Goal: Information Seeking & Learning: Learn about a topic

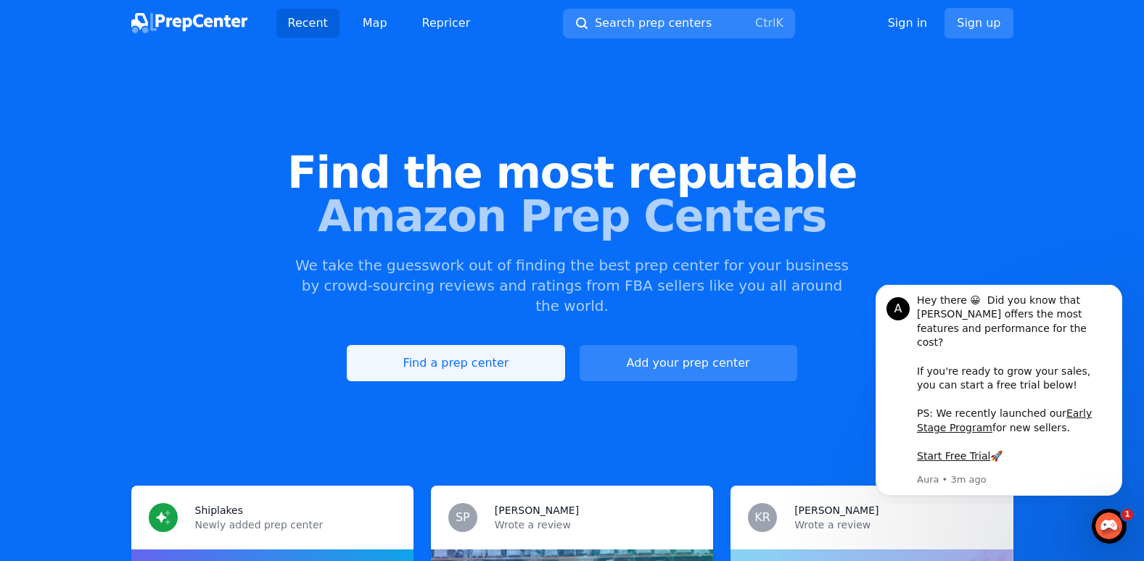
click at [488, 345] on link "Find a prep center" at bounding box center [456, 363] width 218 height 36
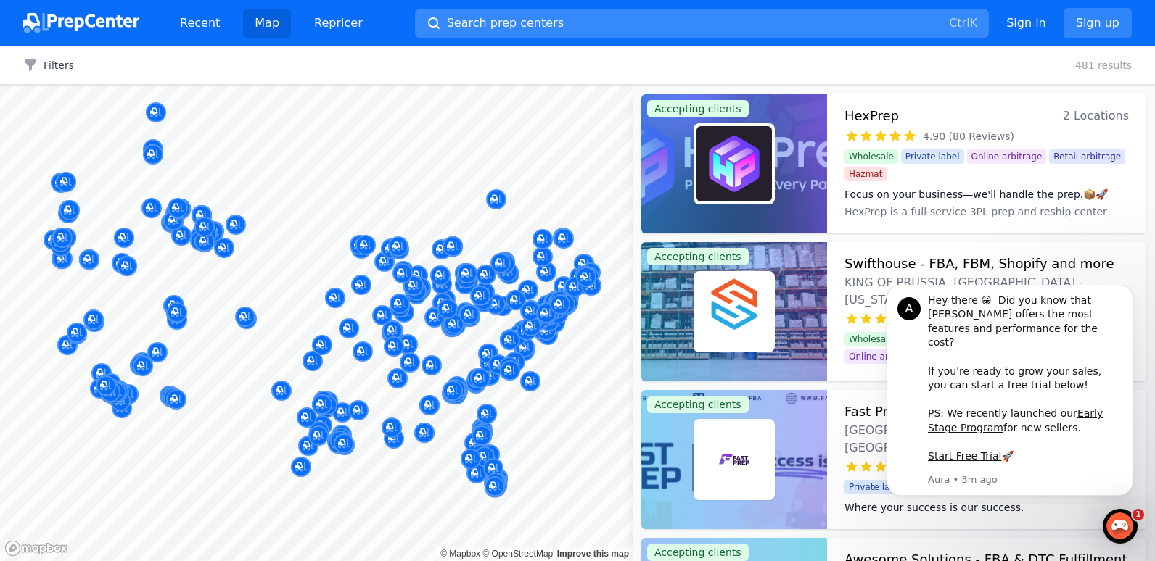
click at [490, 18] on span "Search prep centers" at bounding box center [505, 23] width 117 height 17
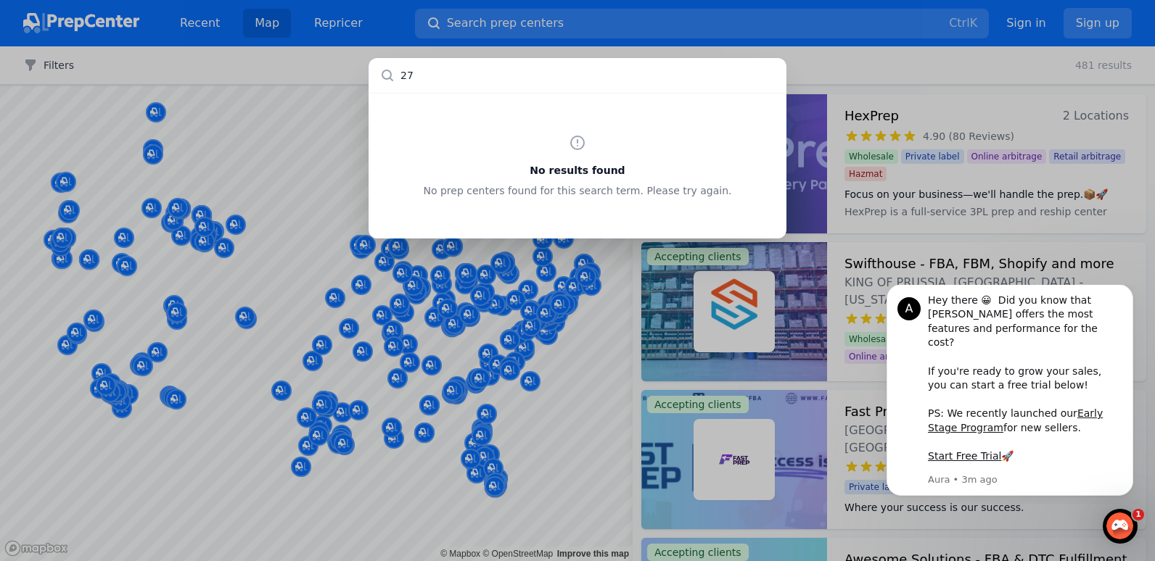
type input "2"
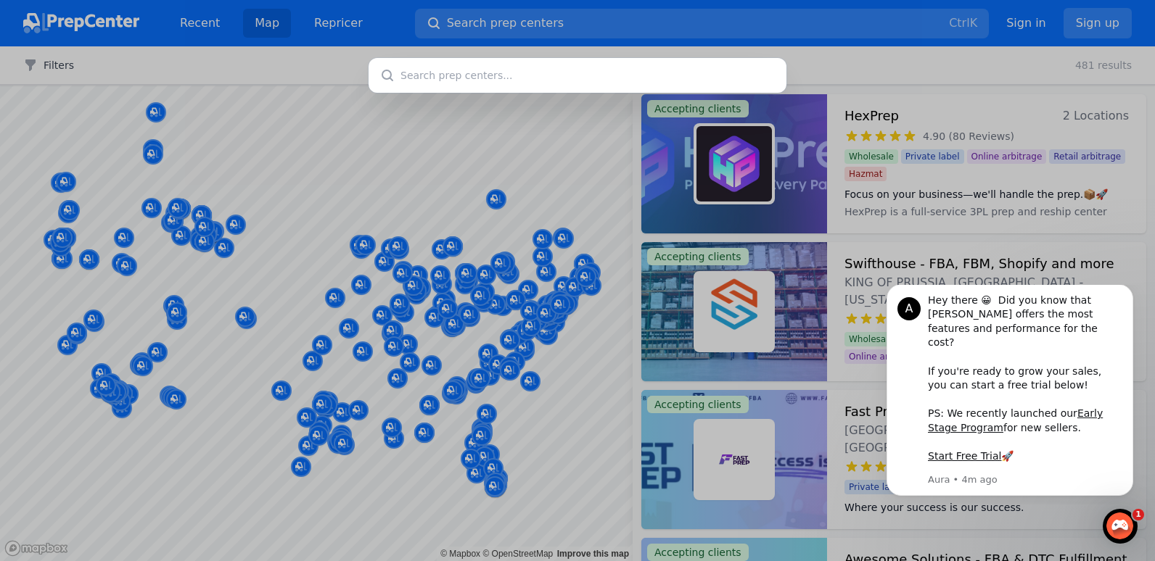
click at [903, 46] on div at bounding box center [577, 280] width 1155 height 561
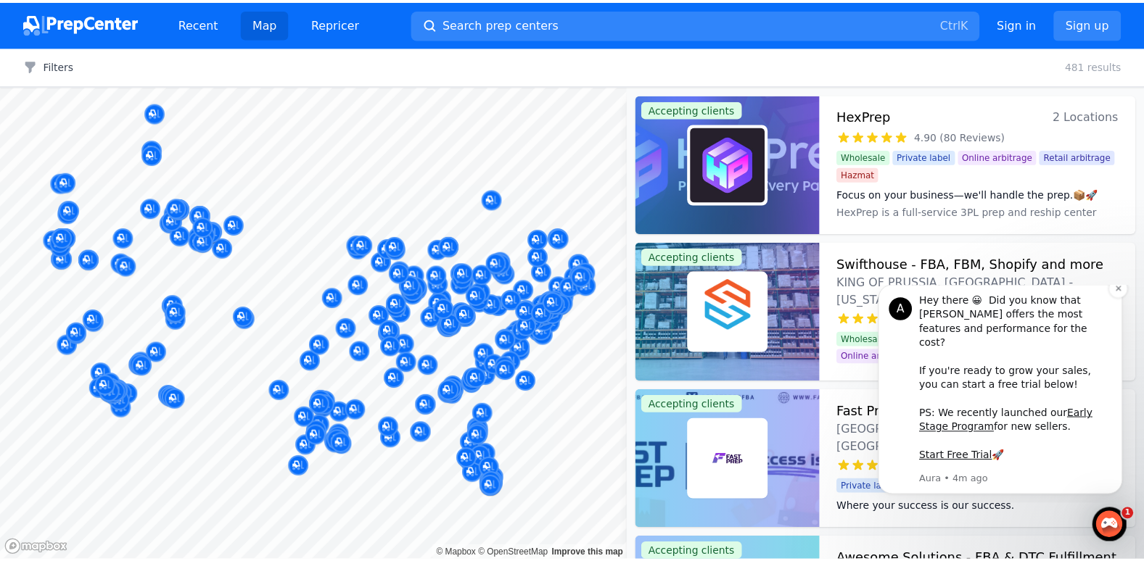
scroll to position [363, 0]
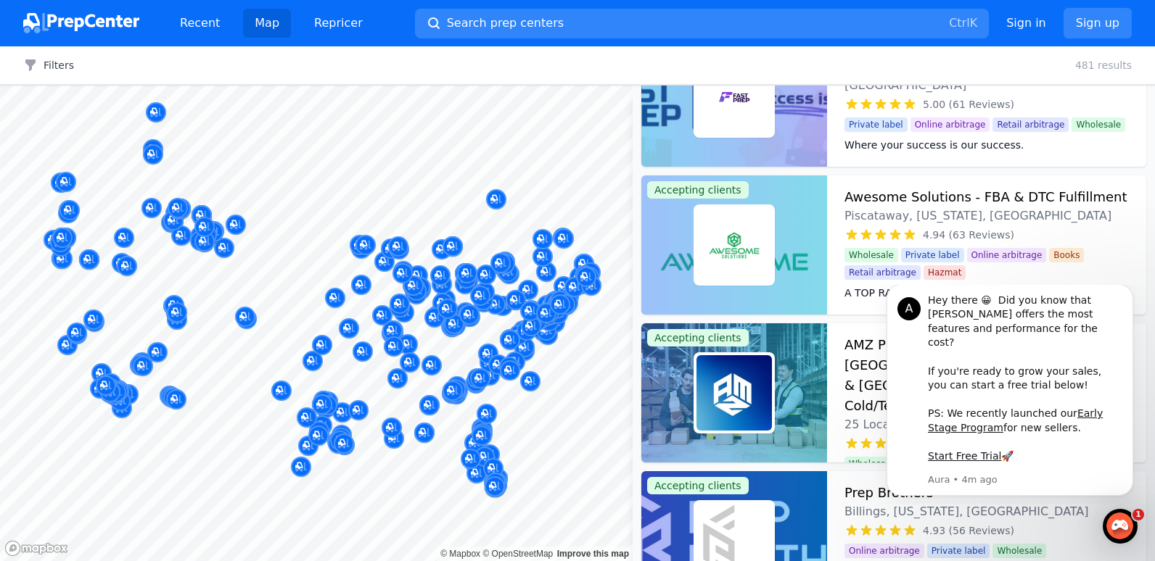
click at [498, 360] on div at bounding box center [530, 366] width 279 height 12
click at [535, 368] on div at bounding box center [530, 366] width 279 height 12
click at [516, 375] on div at bounding box center [452, 375] width 279 height 12
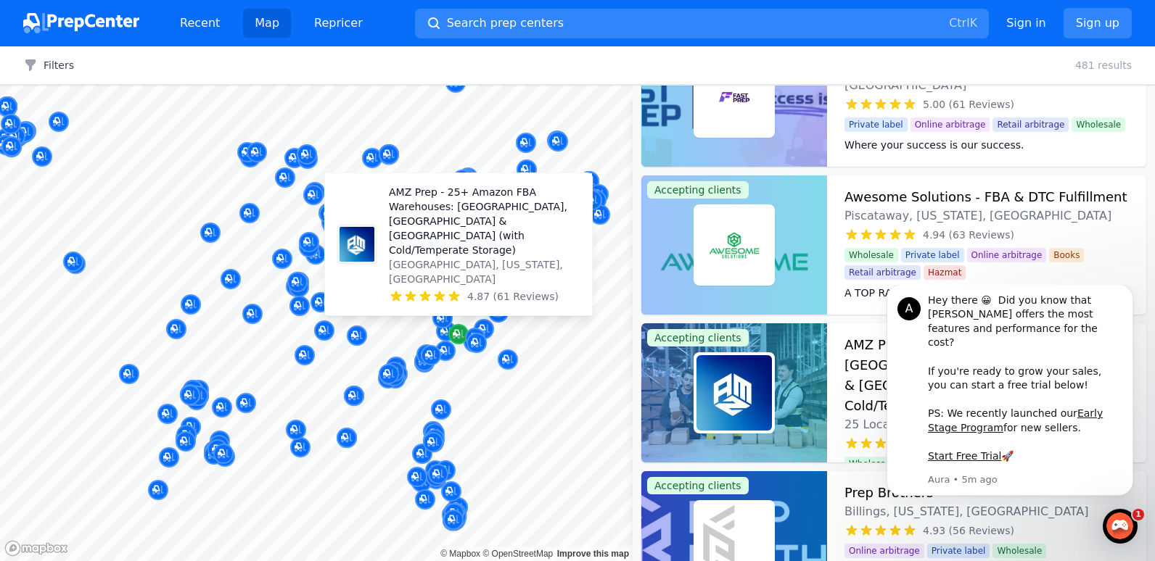
click at [458, 335] on icon "Map marker" at bounding box center [456, 333] width 7 height 7
click at [445, 258] on p "AMZ Prep - 25+ Amazon FBA Warehouses: [GEOGRAPHIC_DATA], [GEOGRAPHIC_DATA] & [G…" at bounding box center [485, 221] width 192 height 73
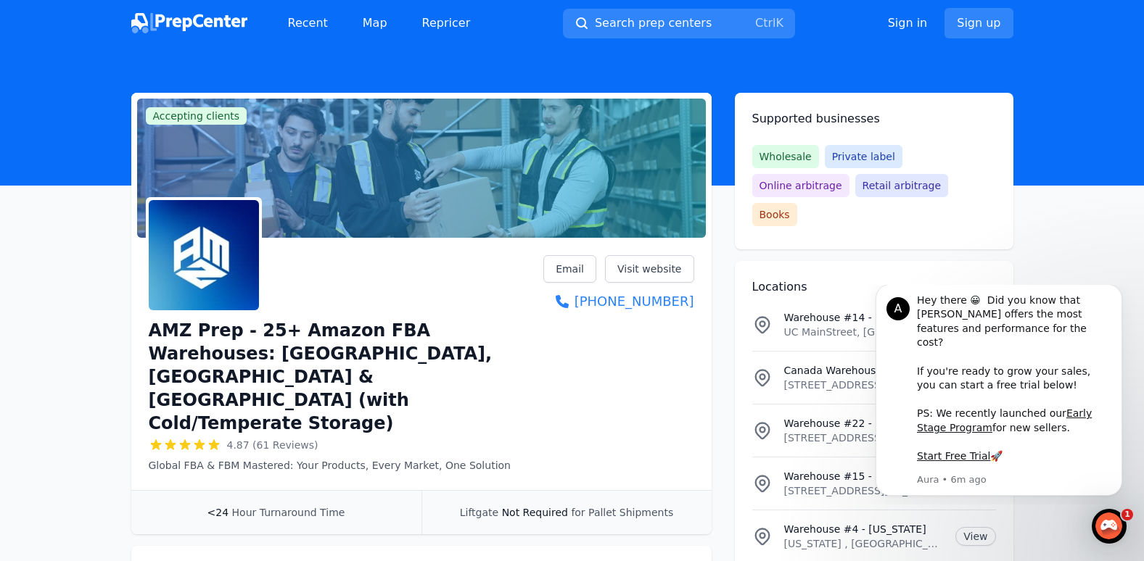
click at [1116, 292] on icon "Dismiss notification" at bounding box center [1118, 288] width 8 height 8
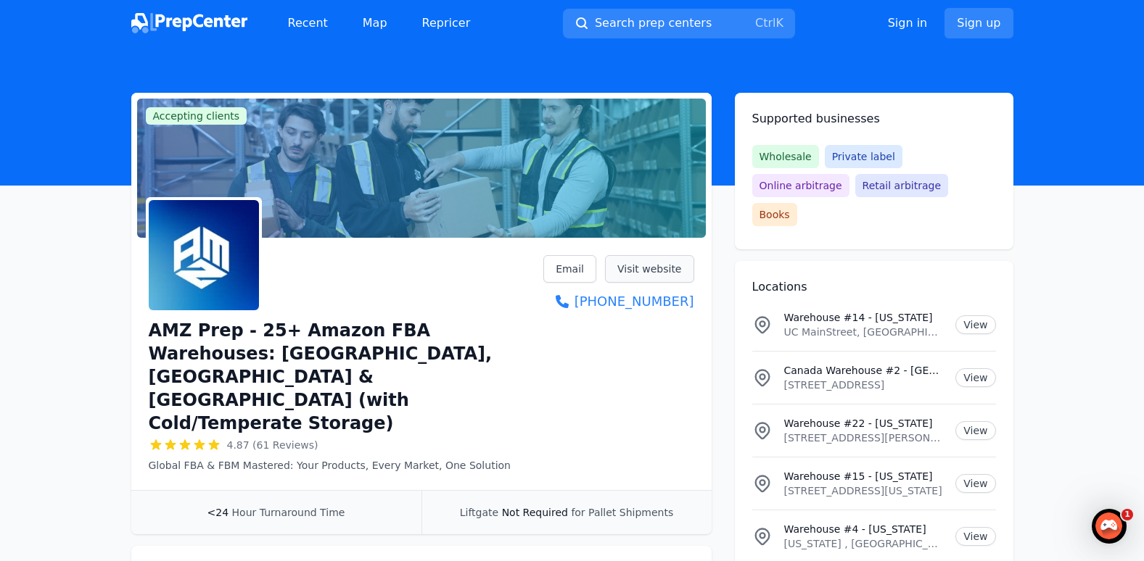
click at [661, 271] on link "Visit website" at bounding box center [649, 269] width 89 height 28
